Goal: Check status

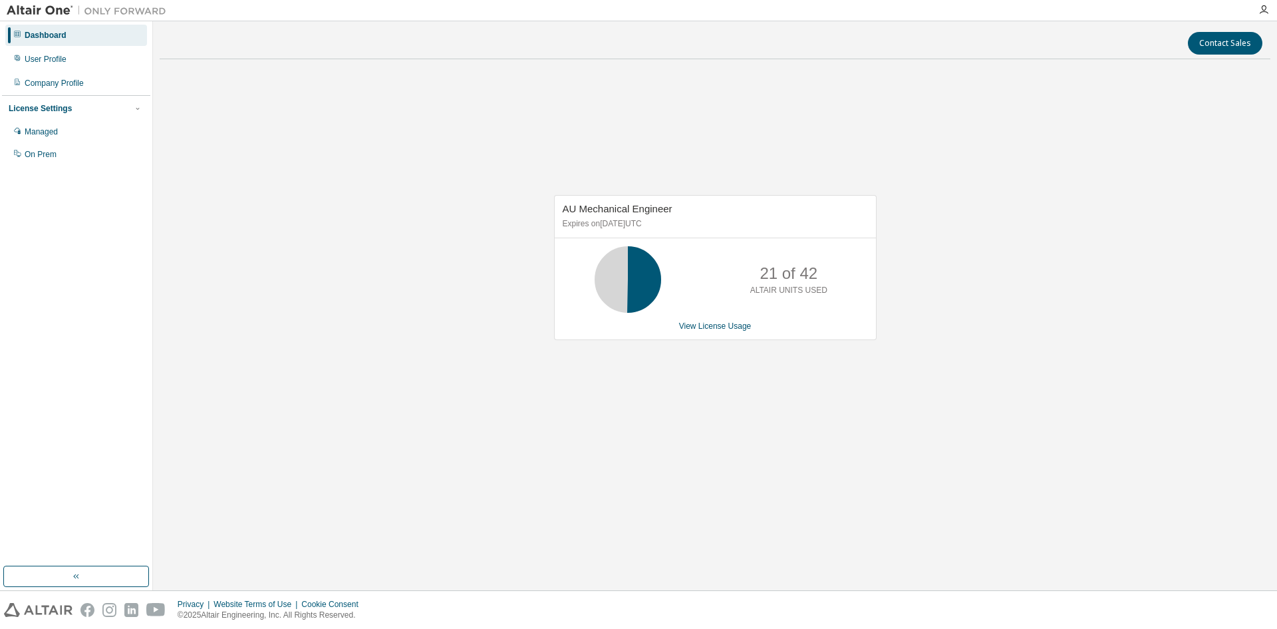
click at [795, 460] on div "AU Mechanical Engineer Expires on [DATE] UTC 21 of 42 ALTAIR UNITS USED View Li…" at bounding box center [715, 274] width 1111 height 408
